Goal: Task Accomplishment & Management: Use online tool/utility

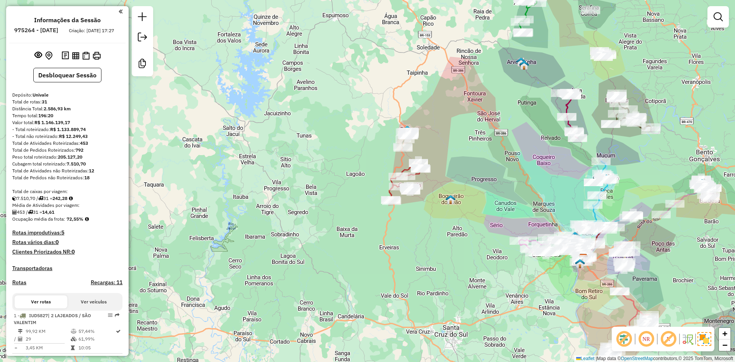
drag, startPoint x: 564, startPoint y: 181, endPoint x: 307, endPoint y: 146, distance: 259.5
click at [313, 148] on div "Janela de atendimento Grade de atendimento Capacidade Transportadoras Veículos …" at bounding box center [367, 181] width 735 height 362
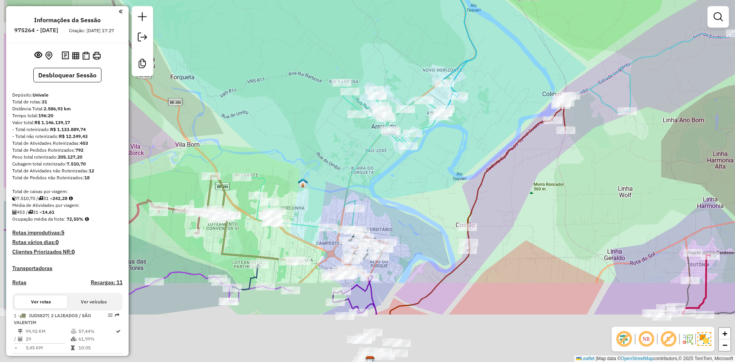
drag, startPoint x: 398, startPoint y: 205, endPoint x: 465, endPoint y: 132, distance: 98.7
click at [463, 133] on div "Janela de atendimento Grade de atendimento Capacidade Transportadoras Veículos …" at bounding box center [367, 181] width 735 height 362
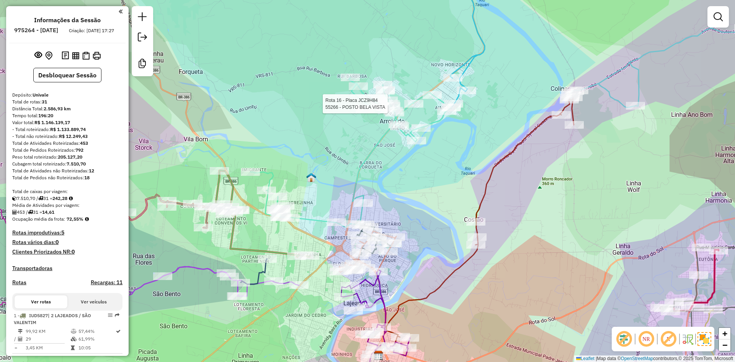
select select "**********"
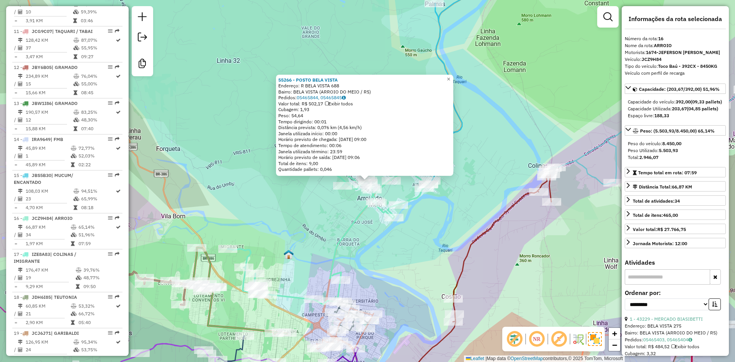
scroll to position [886, 0]
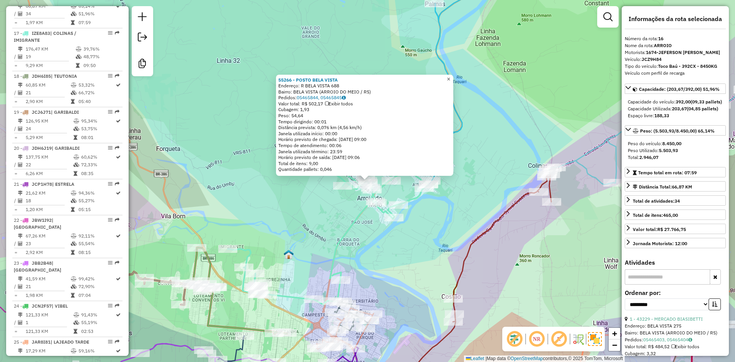
click at [450, 76] on span "×" at bounding box center [448, 79] width 3 height 7
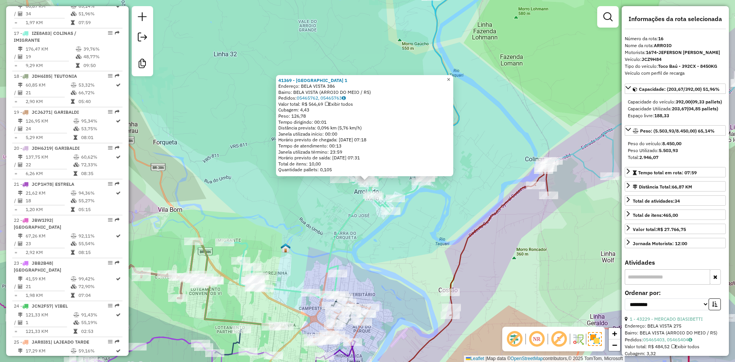
click at [450, 77] on span "×" at bounding box center [448, 79] width 3 height 7
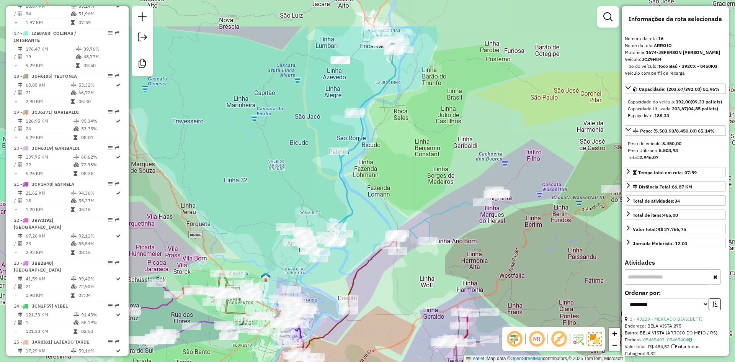
drag, startPoint x: 406, startPoint y: 142, endPoint x: 318, endPoint y: 205, distance: 108.0
click at [318, 205] on div "Janela de atendimento Grade de atendimento Capacidade Transportadoras Veículos …" at bounding box center [367, 181] width 735 height 362
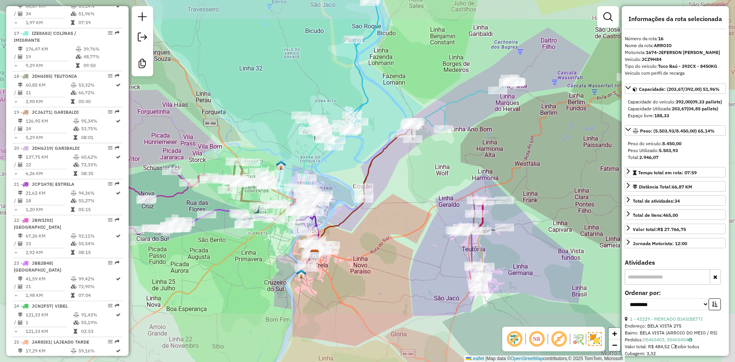
drag, startPoint x: 339, startPoint y: 86, endPoint x: 283, endPoint y: 167, distance: 98.5
click at [285, 168] on div "Janela de atendimento Grade de atendimento Capacidade Transportadoras Veículos …" at bounding box center [367, 181] width 735 height 362
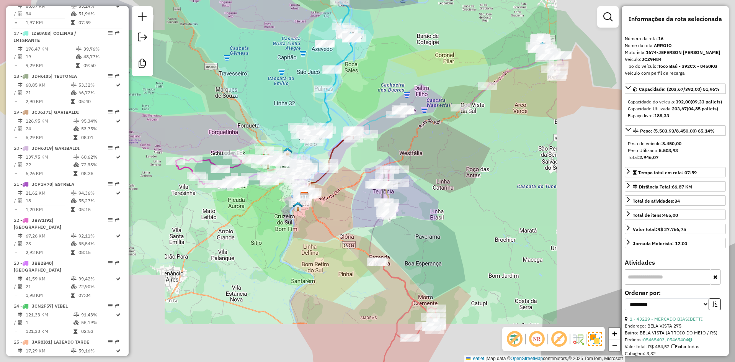
drag, startPoint x: 351, startPoint y: 90, endPoint x: 345, endPoint y: 104, distance: 15.4
click at [345, 104] on div "Janela de atendimento Grade de atendimento Capacidade Transportadoras Veículos …" at bounding box center [367, 181] width 735 height 362
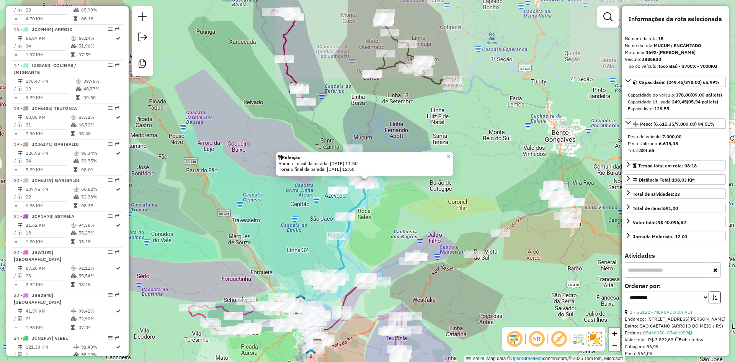
scroll to position [843, 0]
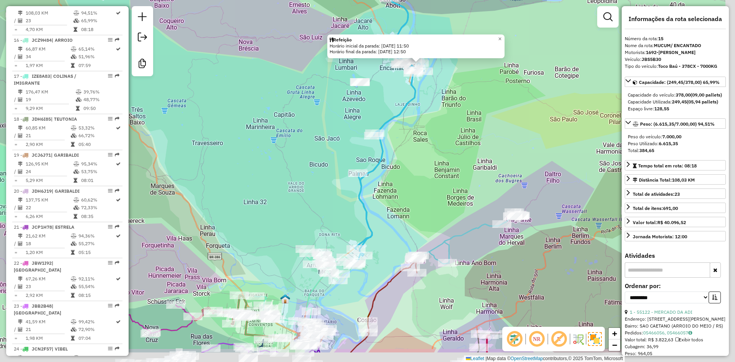
drag, startPoint x: 490, startPoint y: 271, endPoint x: 411, endPoint y: 225, distance: 92.0
click at [411, 225] on div "Refeição Horário inicial da parada: 06/08/2025 11:50 Horário final da parada: 0…" at bounding box center [367, 181] width 735 height 362
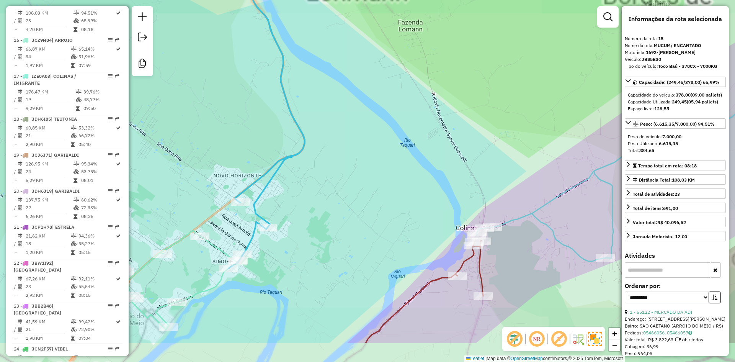
drag, startPoint x: 278, startPoint y: 284, endPoint x: 291, endPoint y: 237, distance: 49.1
click at [336, 218] on div "Refeição Horário inicial da parada: 06/08/2025 11:50 Horário final da parada: 0…" at bounding box center [367, 181] width 735 height 362
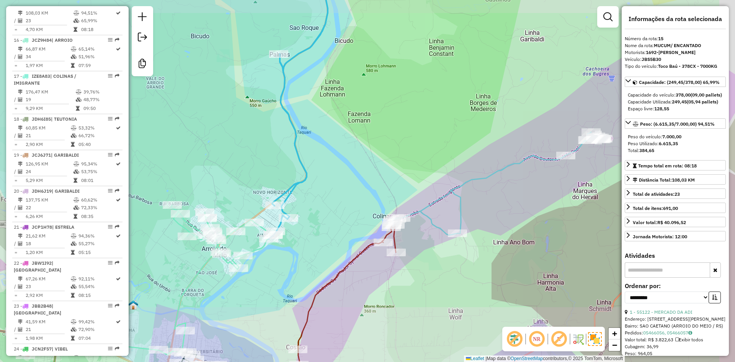
drag, startPoint x: 326, startPoint y: 184, endPoint x: 321, endPoint y: 231, distance: 47.0
click at [321, 231] on div "Refeição Horário inicial da parada: 06/08/2025 11:50 Horário final da parada: 0…" at bounding box center [367, 181] width 735 height 362
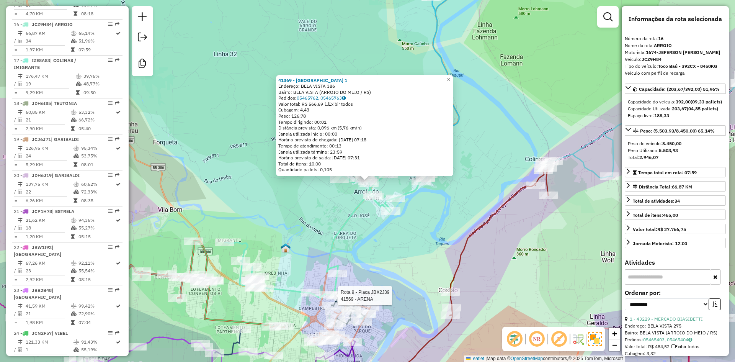
scroll to position [886, 0]
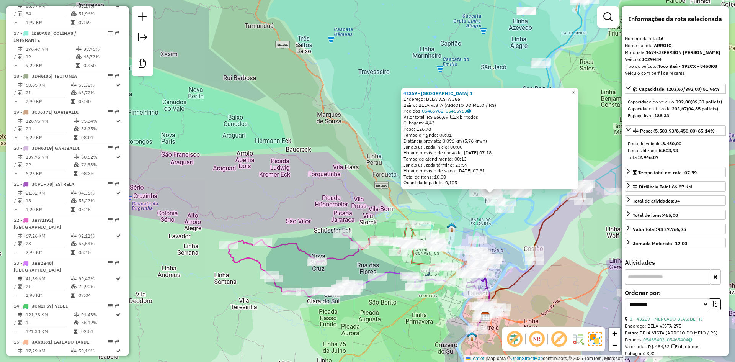
click at [576, 90] on span "×" at bounding box center [573, 92] width 3 height 7
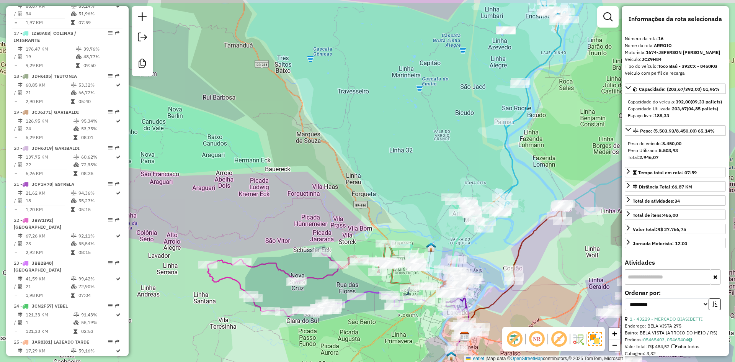
drag, startPoint x: 569, startPoint y: 143, endPoint x: 529, endPoint y: 179, distance: 53.7
click at [535, 177] on div "Janela de atendimento Grade de atendimento Capacidade Transportadoras Veículos …" at bounding box center [367, 181] width 735 height 362
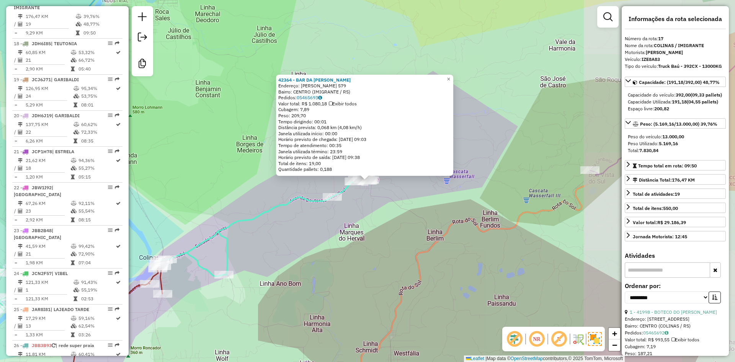
scroll to position [922, 0]
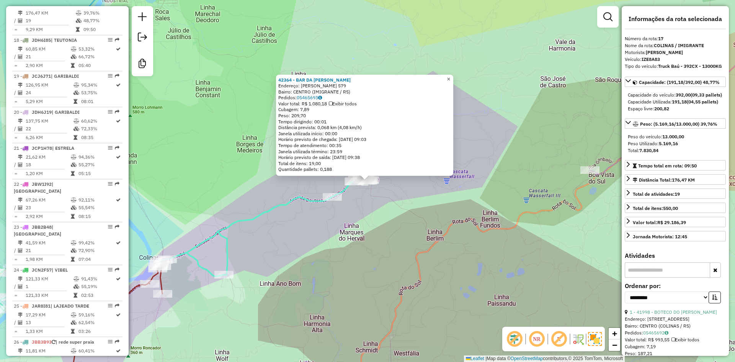
click at [453, 81] on link "×" at bounding box center [448, 79] width 9 height 9
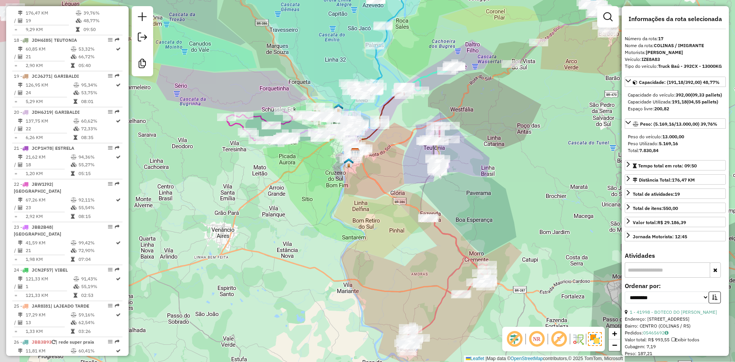
drag, startPoint x: 386, startPoint y: 108, endPoint x: 410, endPoint y: 71, distance: 44.8
click at [410, 71] on div "Janela de atendimento Grade de atendimento Capacidade Transportadoras Veículos …" at bounding box center [367, 181] width 735 height 362
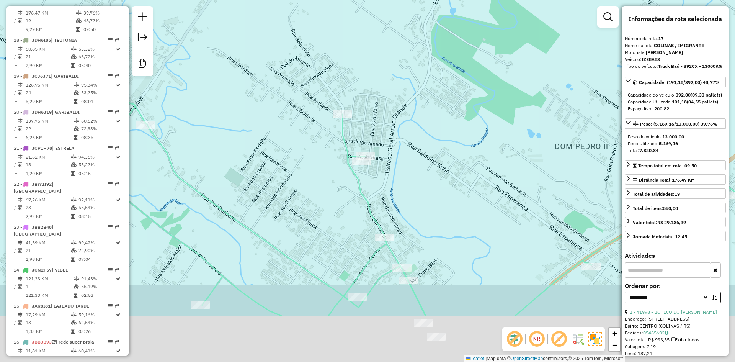
drag, startPoint x: 410, startPoint y: 262, endPoint x: 396, endPoint y: 169, distance: 93.8
click at [400, 175] on div "Janela de atendimento Grade de atendimento Capacidade Transportadoras Veículos …" at bounding box center [367, 181] width 735 height 362
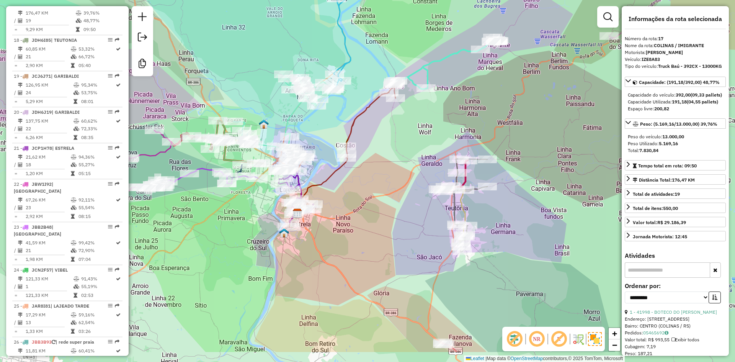
drag, startPoint x: 395, startPoint y: 229, endPoint x: 381, endPoint y: 166, distance: 63.9
click at [381, 166] on div "Janela de atendimento Grade de atendimento Capacidade Transportadoras Veículos …" at bounding box center [367, 181] width 735 height 362
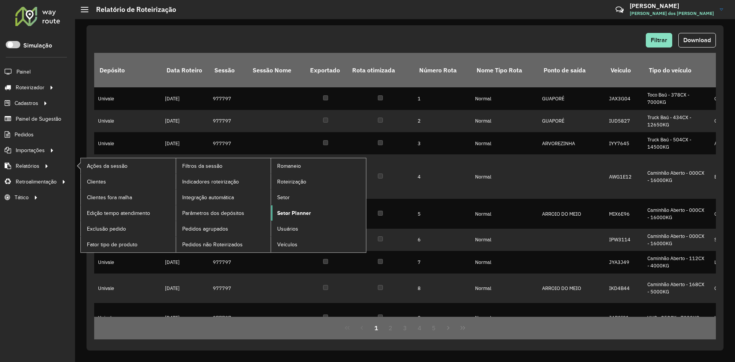
click at [304, 213] on span "Setor Planner" at bounding box center [294, 213] width 34 height 8
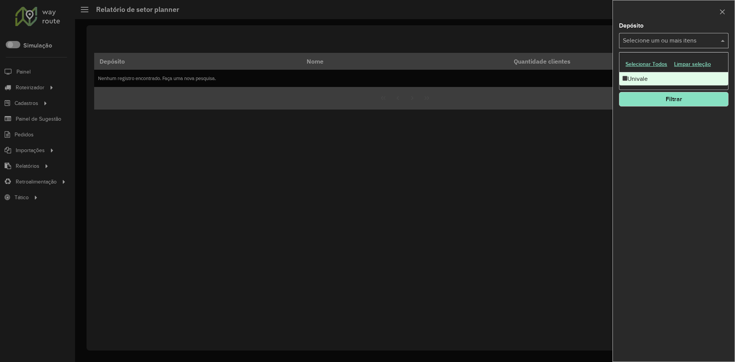
click at [723, 41] on span at bounding box center [724, 40] width 10 height 9
click at [674, 99] on button "Filtrar" at bounding box center [674, 99] width 110 height 15
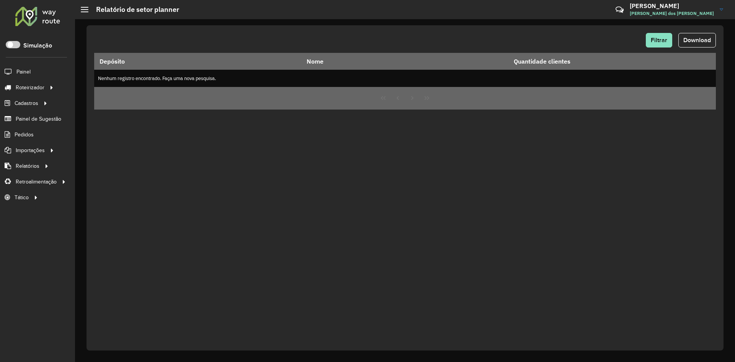
click at [477, 146] on div "Filtrar Download Depósito Nome Quantidade clientes Nenhum registro encontrado. …" at bounding box center [405, 187] width 637 height 325
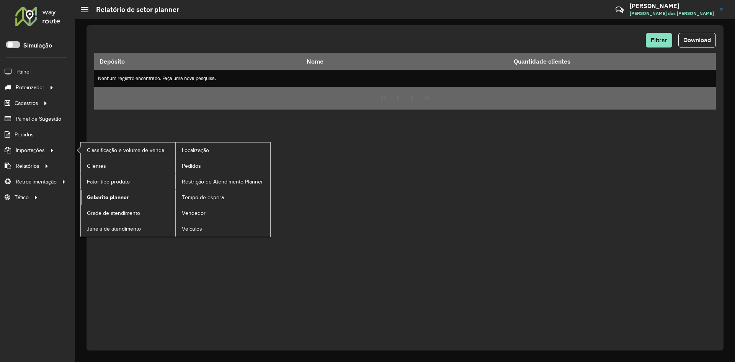
click at [104, 195] on span "Gabarito planner" at bounding box center [108, 197] width 42 height 8
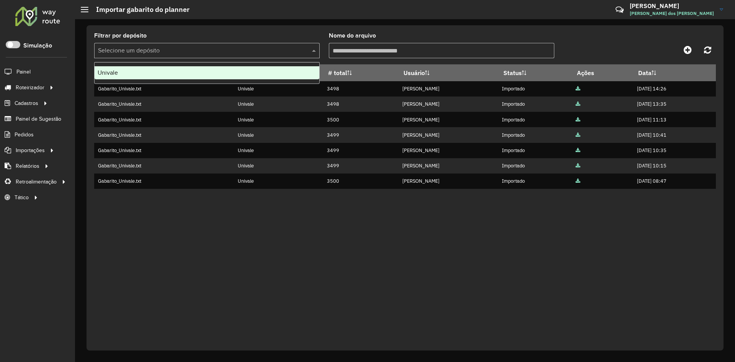
click at [166, 51] on input "text" at bounding box center [199, 50] width 203 height 9
click at [115, 75] on span "Univale" at bounding box center [108, 72] width 20 height 7
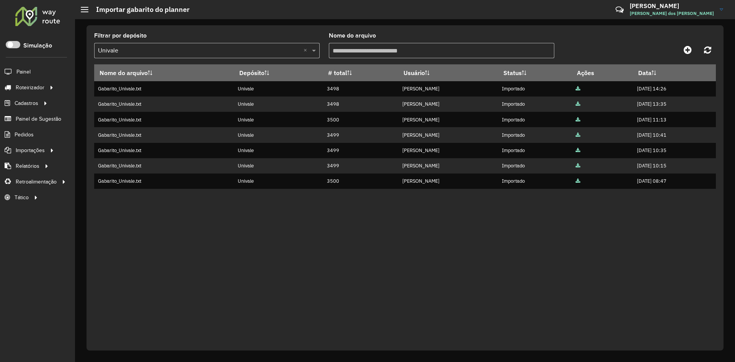
click at [370, 52] on input "Nome do arquivo" at bounding box center [442, 50] width 226 height 15
click at [684, 52] on link at bounding box center [687, 50] width 17 height 14
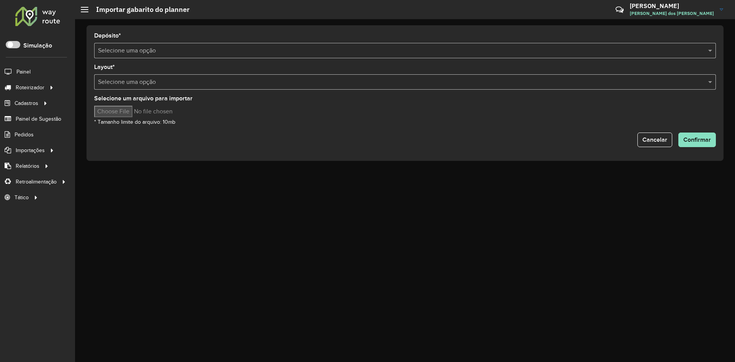
click at [207, 51] on input "text" at bounding box center [397, 50] width 599 height 9
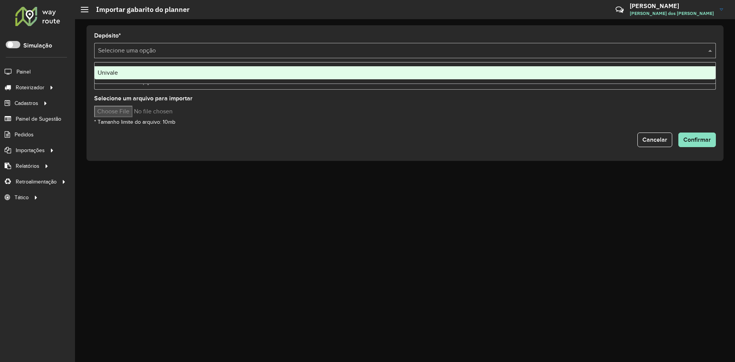
click at [158, 71] on div "Univale" at bounding box center [405, 72] width 621 height 13
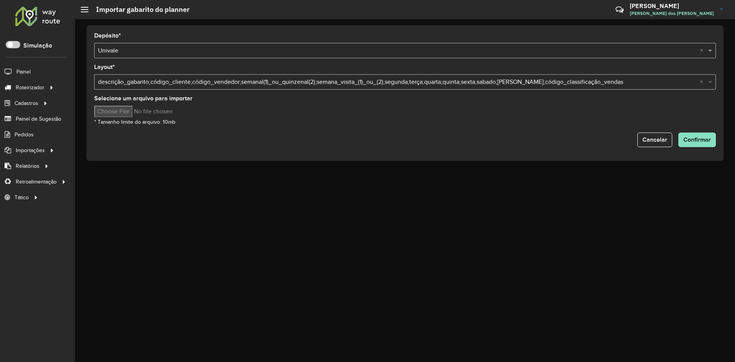
click at [714, 83] on span at bounding box center [712, 81] width 10 height 9
click at [709, 83] on span at bounding box center [712, 81] width 10 height 9
click at [138, 113] on input "Selecione um arquivo para importar" at bounding box center [159, 111] width 130 height 11
click at [95, 182] on span "Coordenadas" at bounding box center [103, 182] width 33 height 8
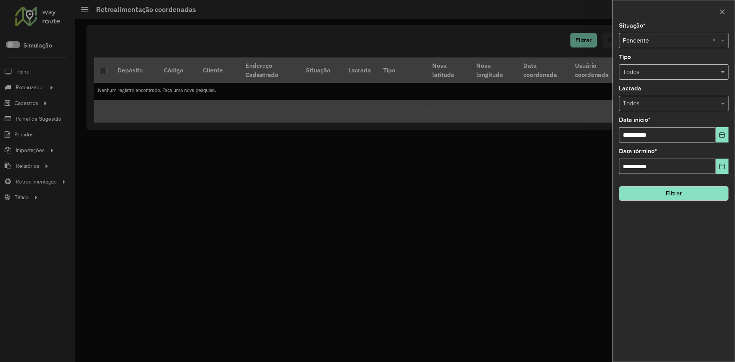
click at [720, 39] on span at bounding box center [724, 40] width 10 height 9
click at [583, 141] on div at bounding box center [367, 181] width 735 height 362
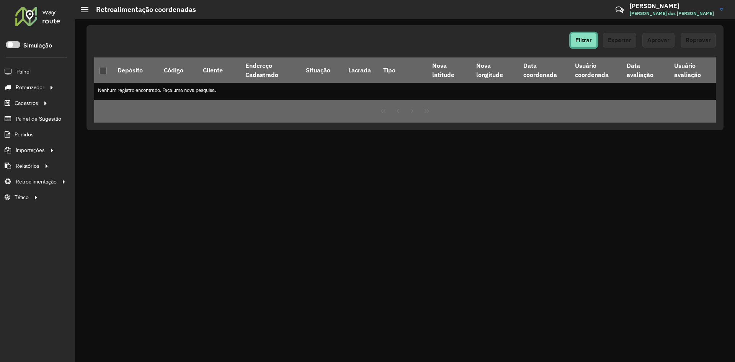
click at [592, 38] on span "Filtrar" at bounding box center [584, 40] width 16 height 7
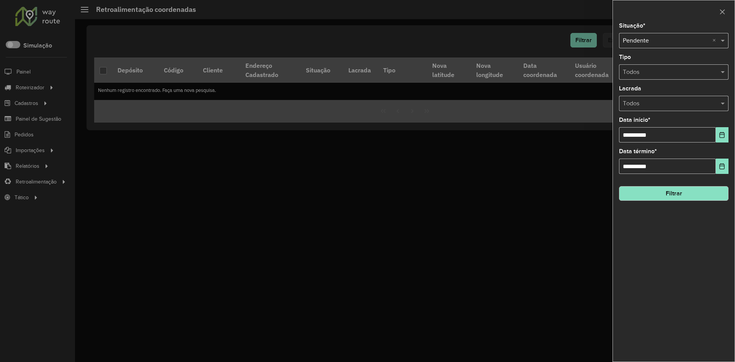
click at [700, 69] on input "text" at bounding box center [666, 72] width 87 height 9
click at [656, 97] on span "Gestão de entregas" at bounding box center [649, 94] width 52 height 7
click at [704, 104] on input "text" at bounding box center [666, 103] width 87 height 9
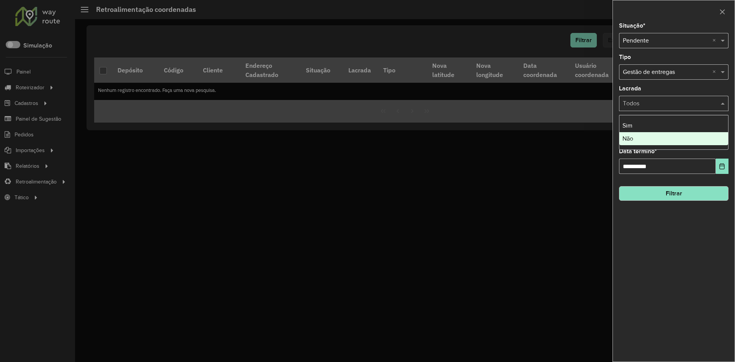
click at [595, 160] on div at bounding box center [367, 181] width 735 height 362
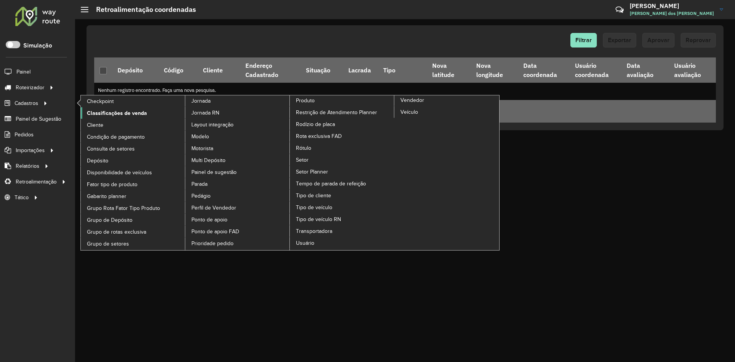
click at [106, 112] on span "Classificações de venda" at bounding box center [117, 113] width 60 height 8
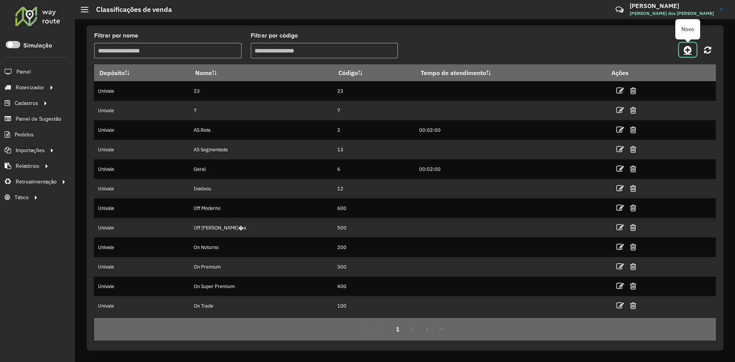
click at [684, 51] on icon at bounding box center [688, 49] width 8 height 9
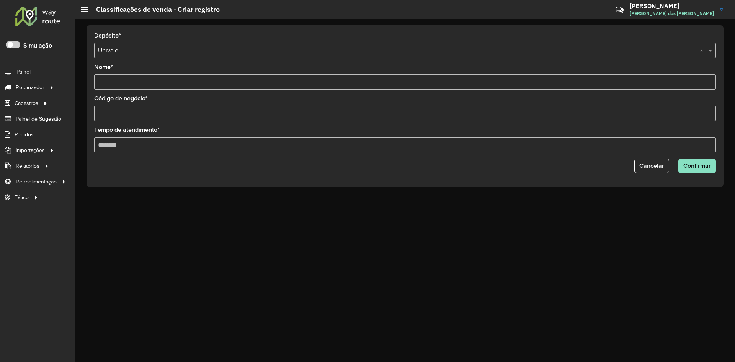
click at [168, 77] on input "Nome *" at bounding box center [405, 81] width 622 height 15
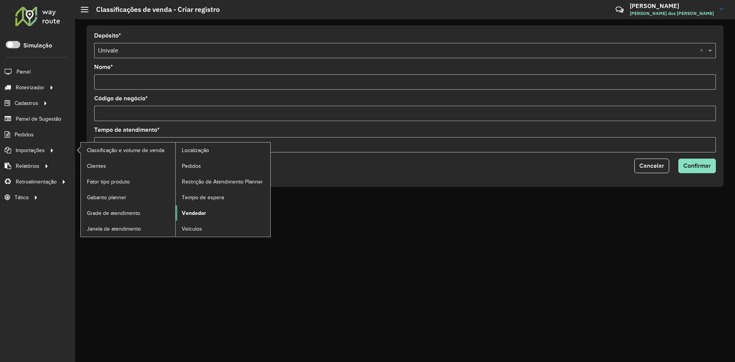
click at [188, 212] on span "Vendedor" at bounding box center [194, 213] width 24 height 8
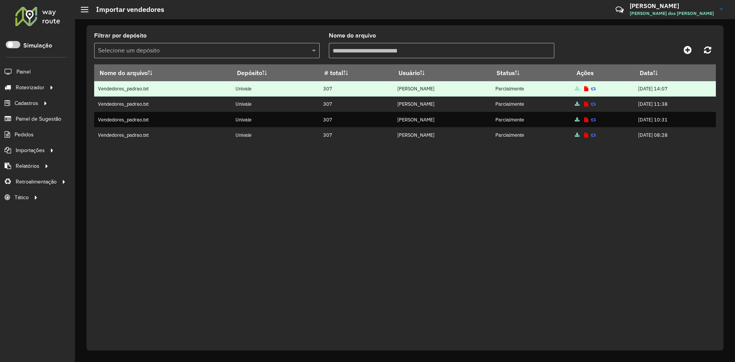
click at [578, 90] on icon at bounding box center [577, 89] width 5 height 5
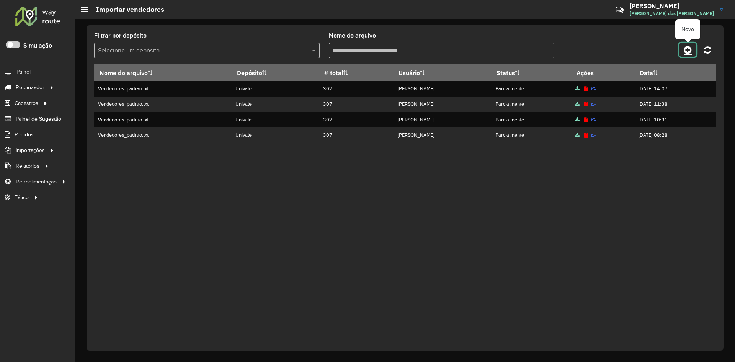
click at [690, 53] on icon at bounding box center [688, 49] width 8 height 9
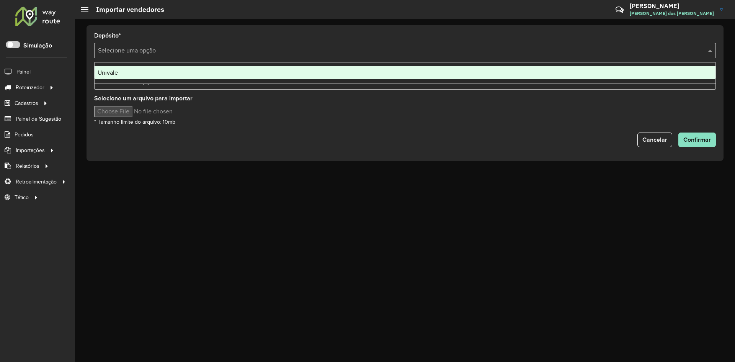
drag, startPoint x: 304, startPoint y: 55, endPoint x: 274, endPoint y: 53, distance: 29.9
click at [301, 55] on div "Selecione uma opção" at bounding box center [405, 50] width 622 height 15
click at [199, 67] on div "Univale" at bounding box center [405, 72] width 621 height 13
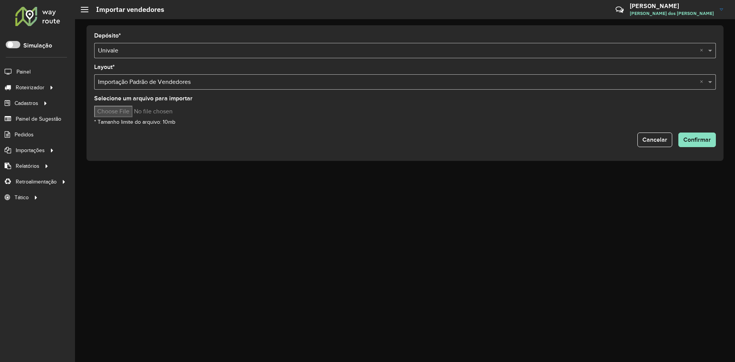
click at [131, 111] on input "Selecione um arquivo para importar" at bounding box center [159, 111] width 130 height 11
type input "**********"
click at [695, 143] on button "Confirmar" at bounding box center [698, 140] width 38 height 15
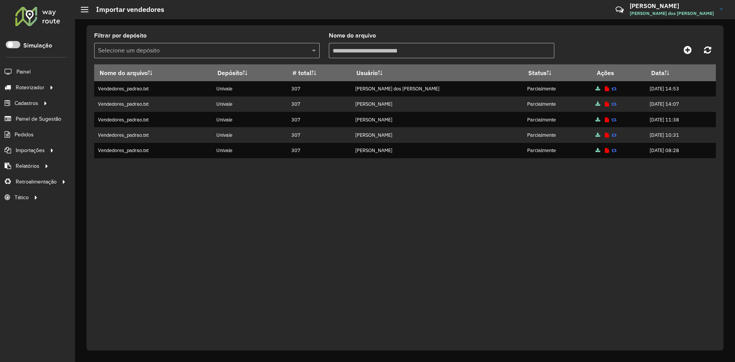
click at [596, 104] on icon at bounding box center [598, 104] width 5 height 5
